Goal: Information Seeking & Learning: Find specific fact

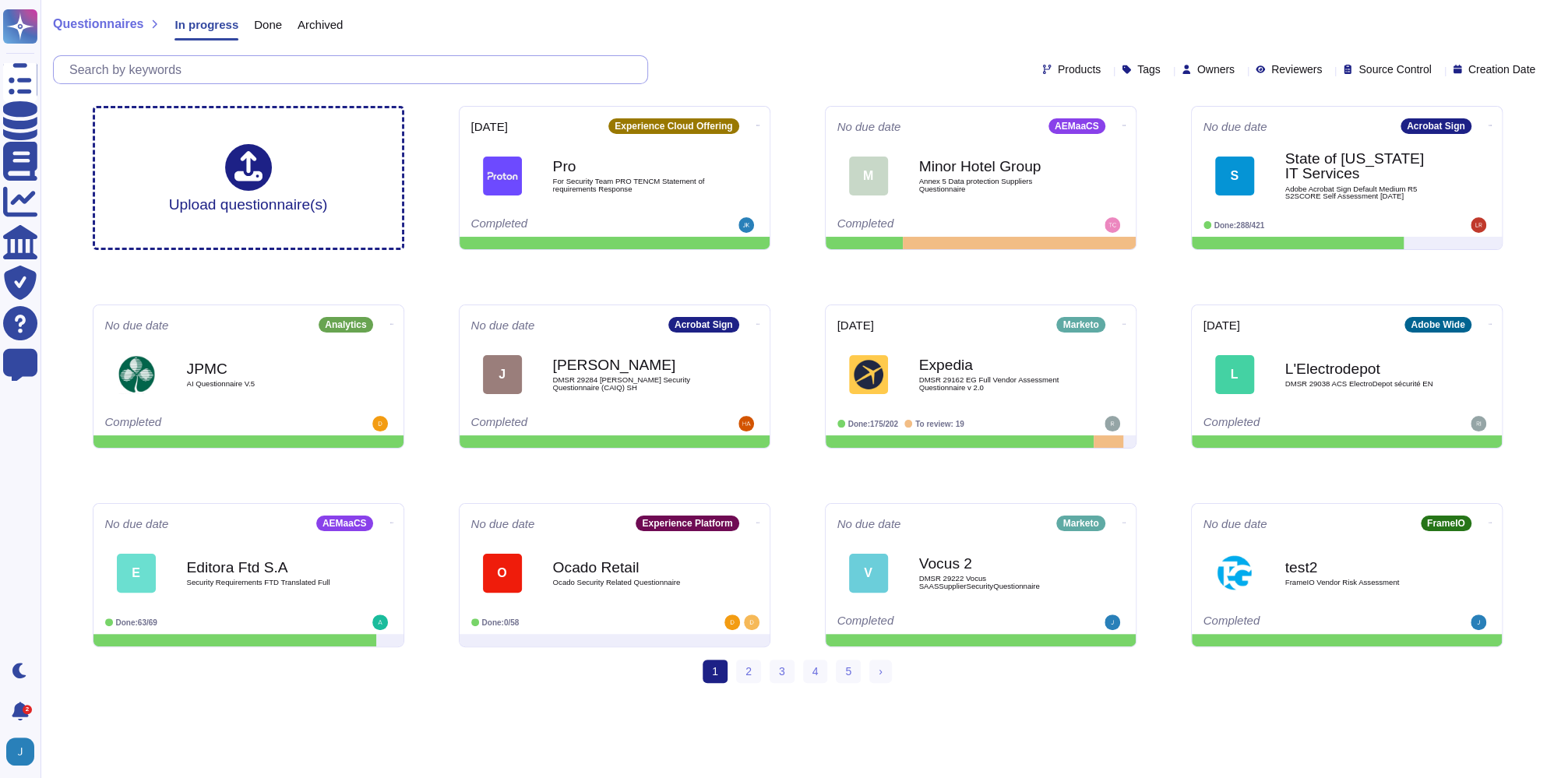
click at [267, 82] on input "text" at bounding box center [355, 69] width 586 height 27
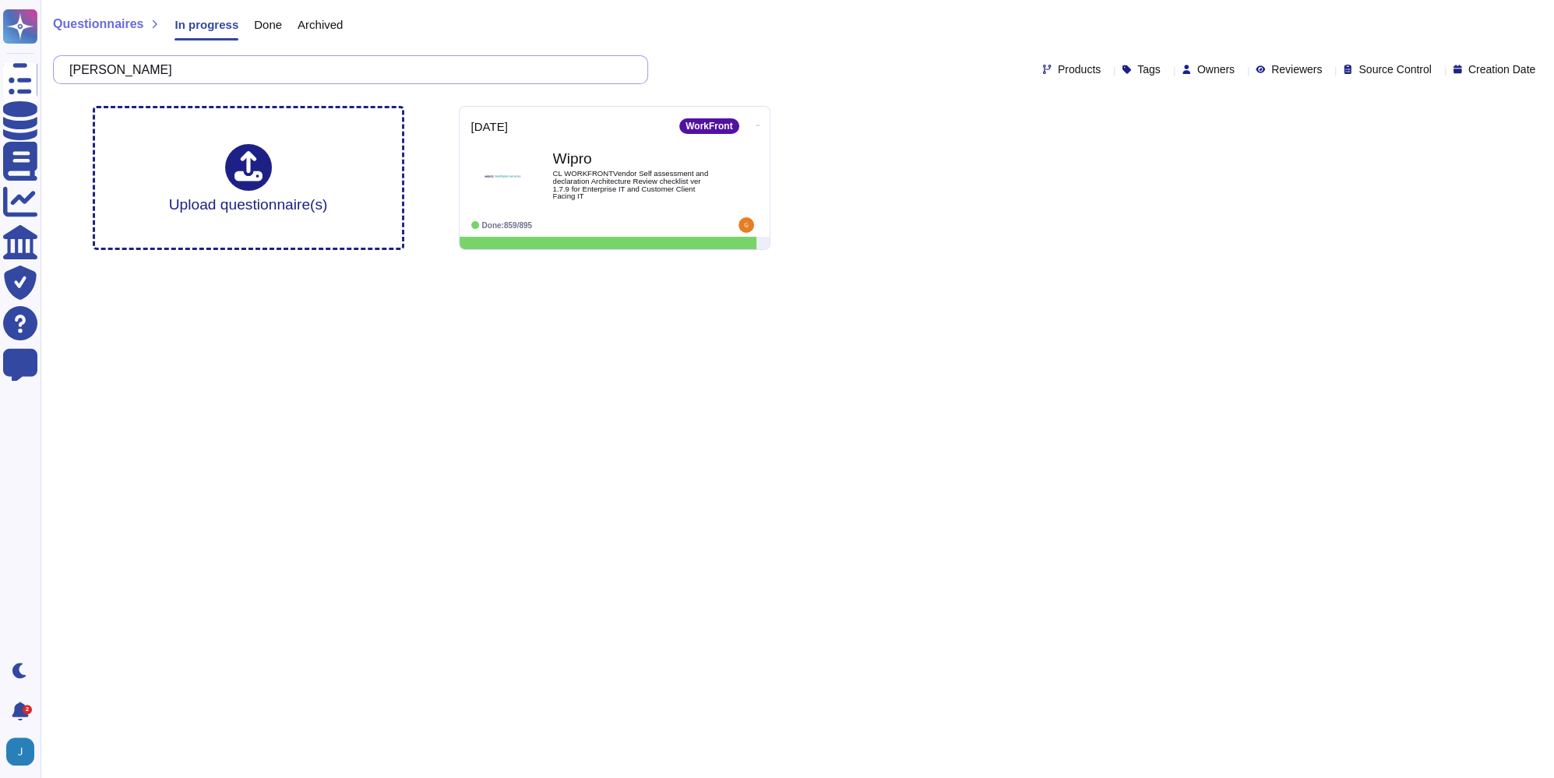
type input "TOMS"
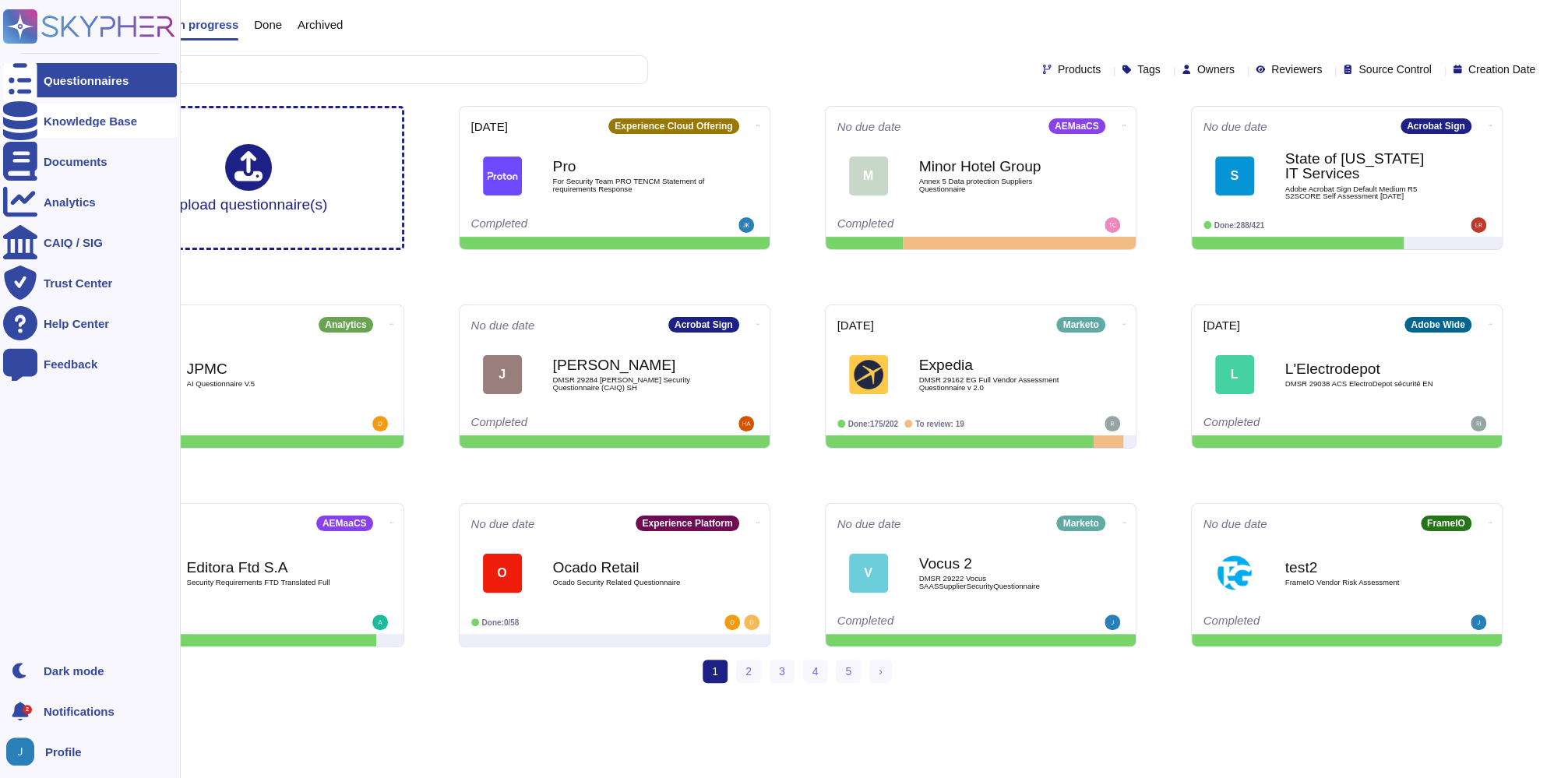
click at [60, 111] on div "Knowledge Base" at bounding box center [90, 121] width 174 height 34
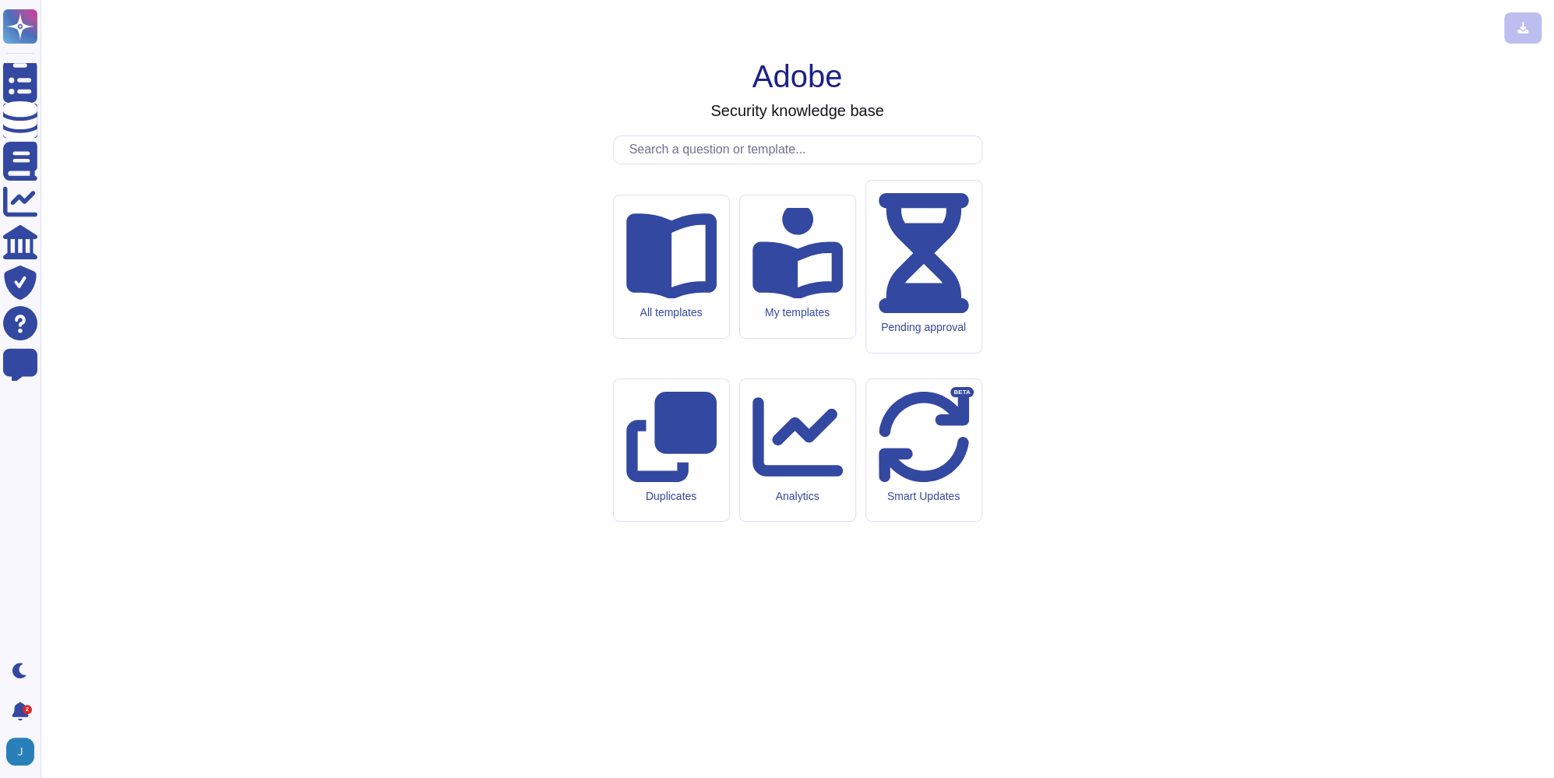
click at [714, 164] on input "text" at bounding box center [802, 149] width 360 height 27
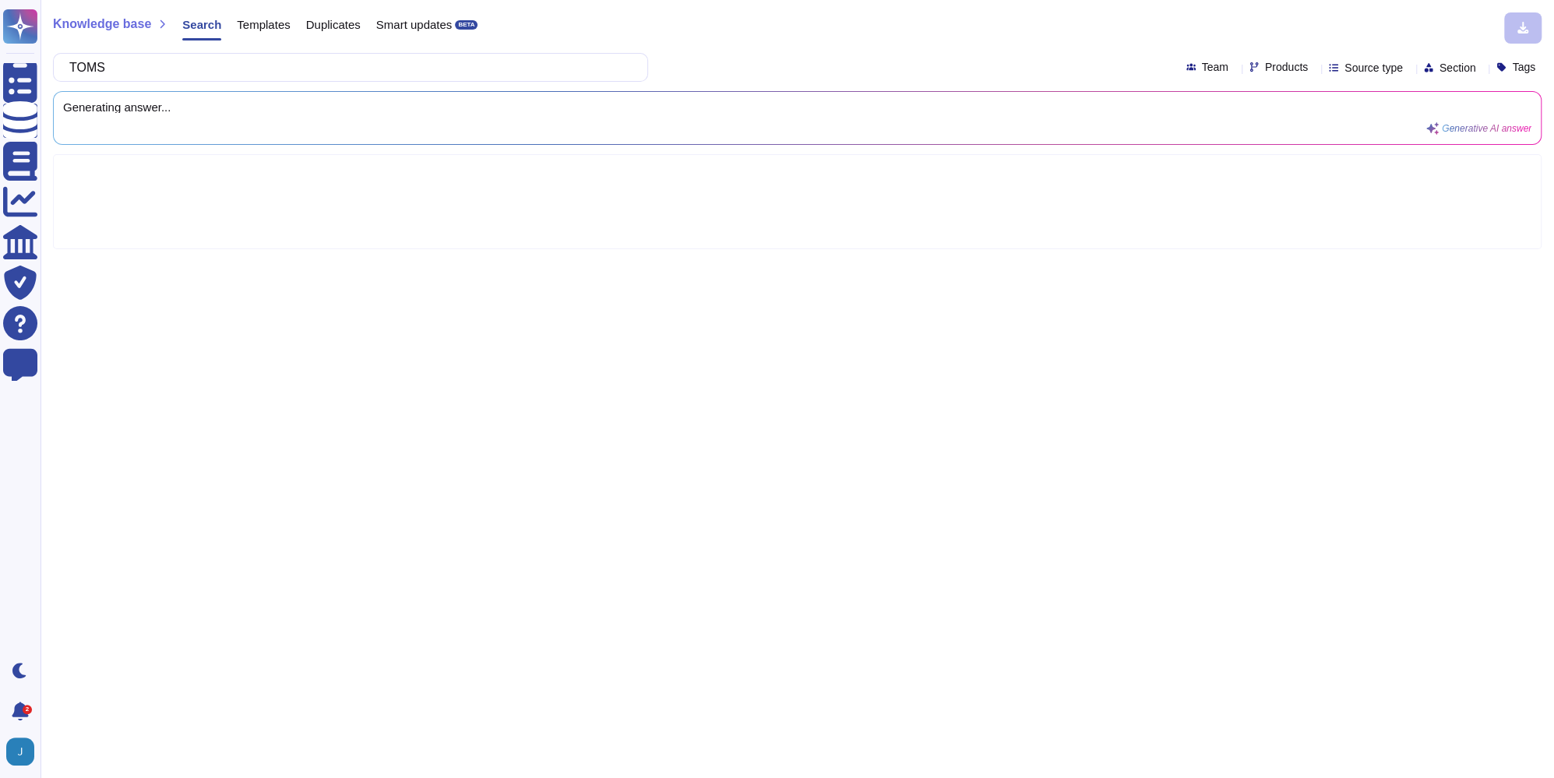
click at [286, 24] on span "Templates" at bounding box center [263, 25] width 53 height 12
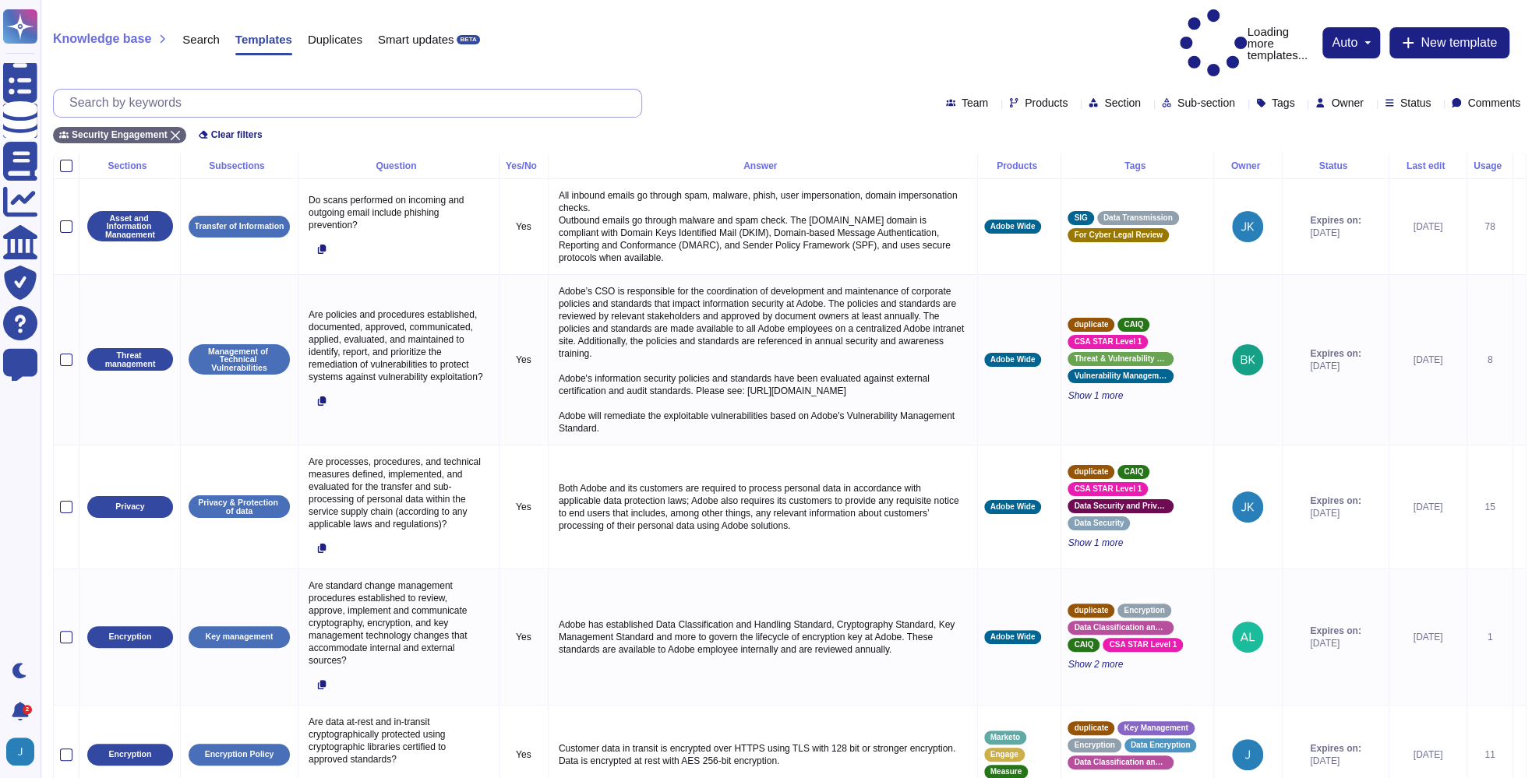
click at [240, 90] on input "text" at bounding box center [352, 103] width 580 height 27
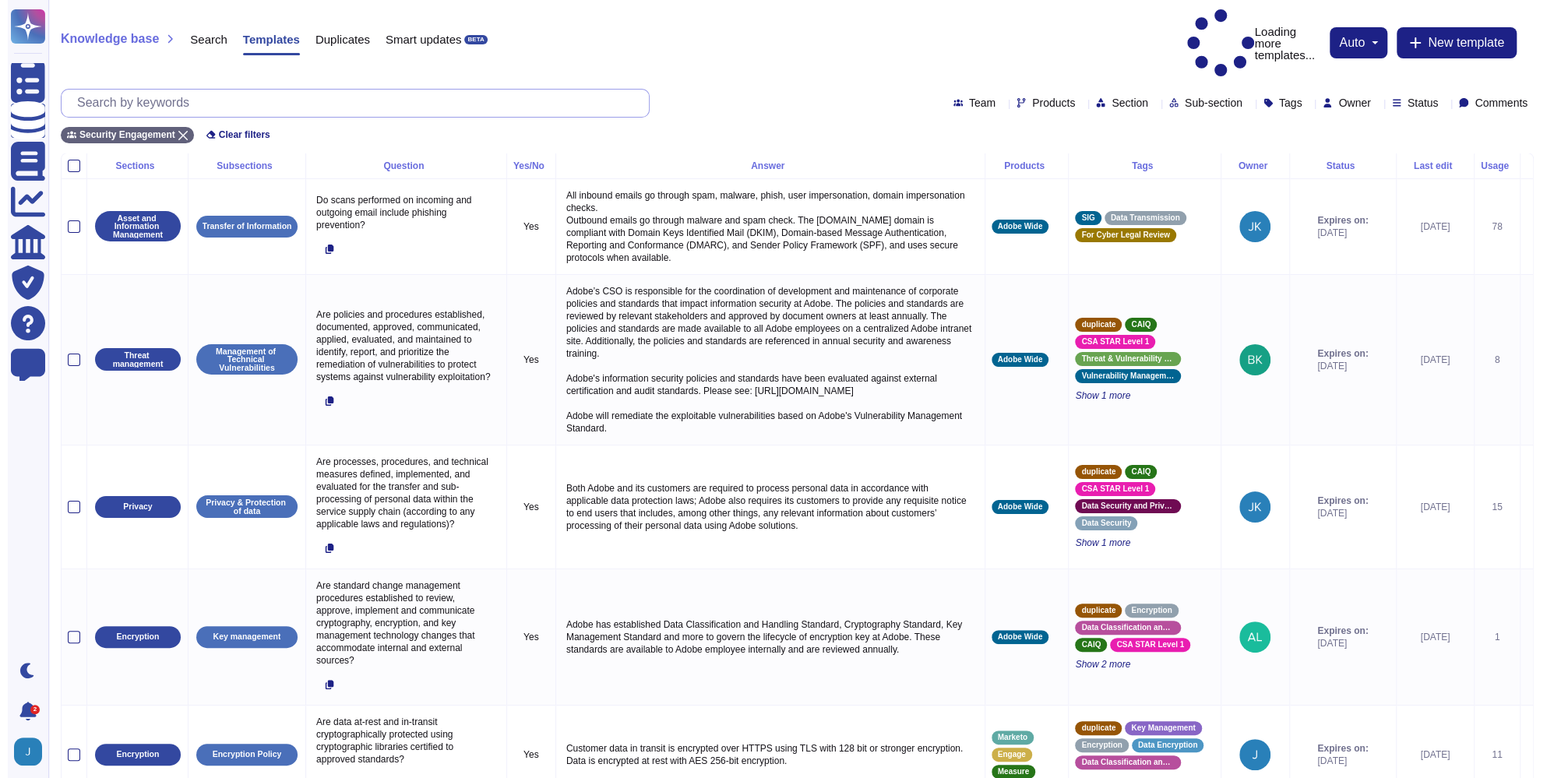
paste input "TOMS"
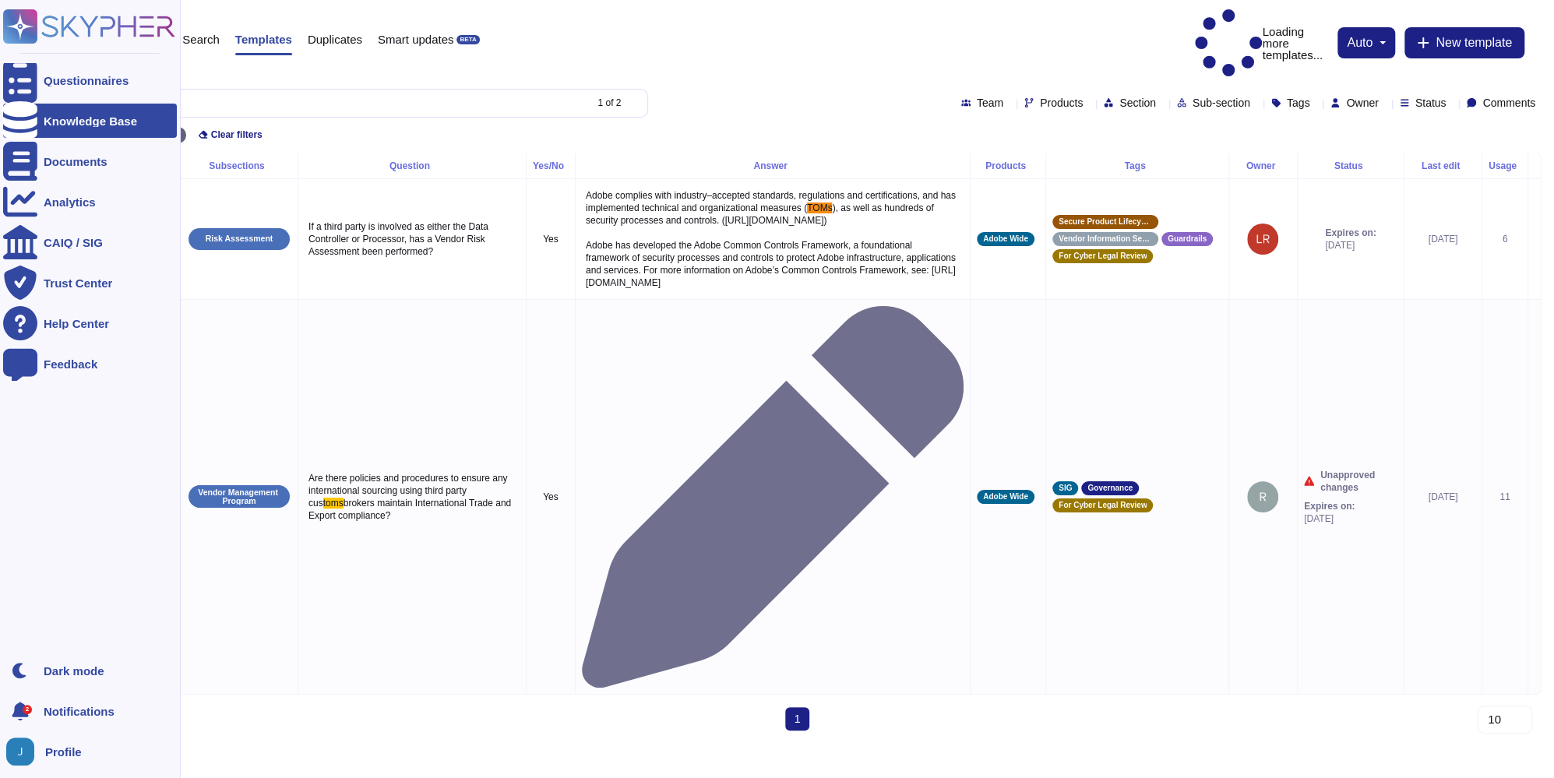
type input "TOMS"
